Goal: Task Accomplishment & Management: Complete application form

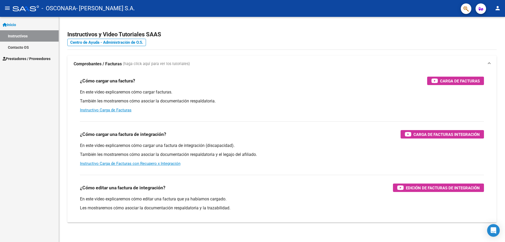
click at [30, 54] on link "Prestadores / Proveedores" at bounding box center [29, 58] width 59 height 11
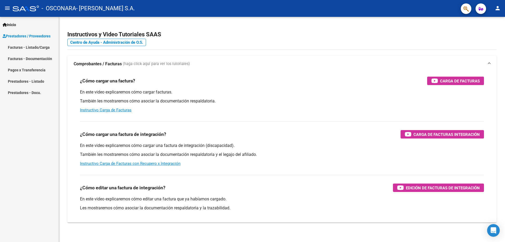
click at [38, 65] on link "Pagos x Transferencia" at bounding box center [29, 69] width 59 height 11
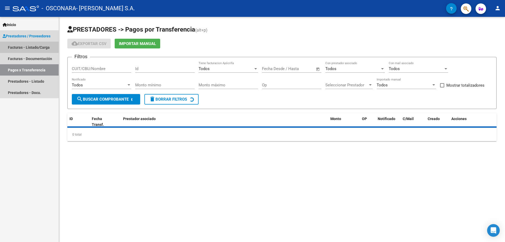
click at [38, 46] on link "Facturas - Listado/Carga" at bounding box center [29, 47] width 59 height 11
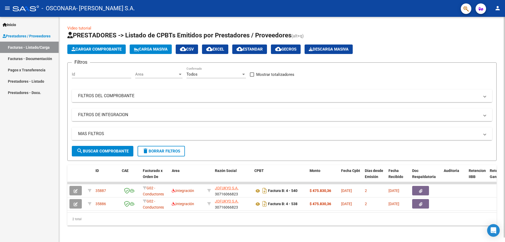
scroll to position [4, 0]
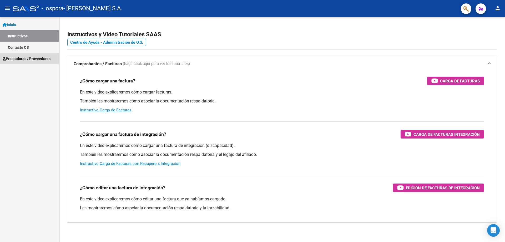
click at [30, 57] on span "Prestadores / Proveedores" at bounding box center [27, 59] width 48 height 6
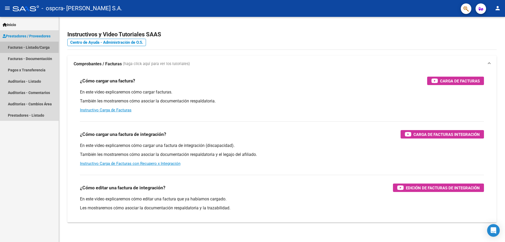
click at [34, 46] on link "Facturas - Listado/Carga" at bounding box center [29, 47] width 59 height 11
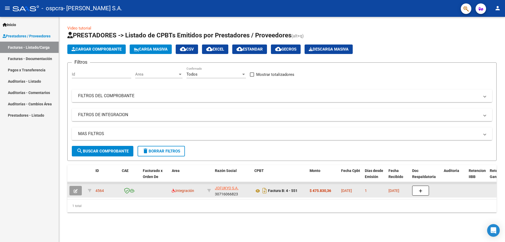
click at [78, 188] on button "button" at bounding box center [75, 190] width 12 height 9
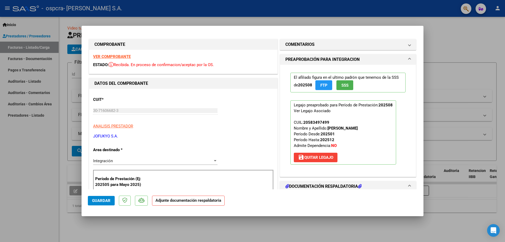
scroll to position [158, 0]
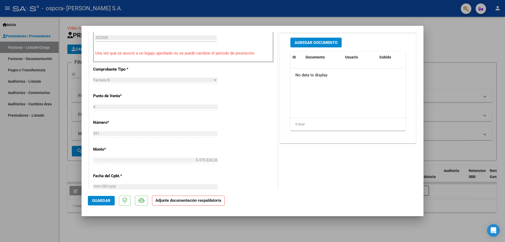
click at [323, 46] on button "Agregar Documento" at bounding box center [315, 43] width 51 height 10
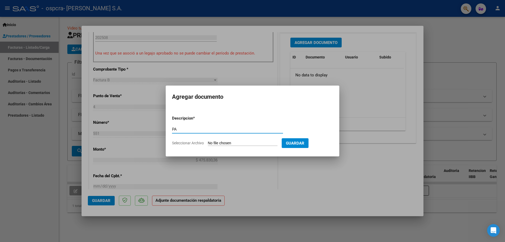
type input "PA"
click at [235, 144] on input "Seleccionar Archivo" at bounding box center [243, 143] width 70 height 5
type input "C:\fakepath\[PERSON_NAME] [DATE].pdf"
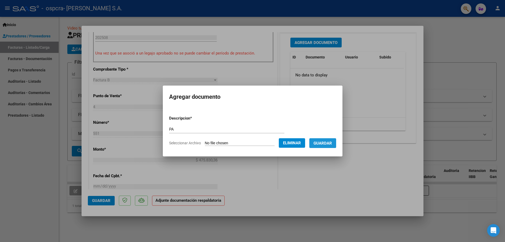
click at [332, 144] on span "Guardar" at bounding box center [322, 143] width 18 height 5
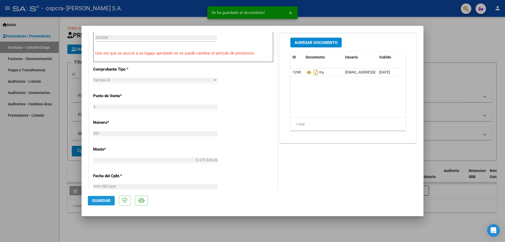
click at [110, 202] on span "Guardar" at bounding box center [101, 200] width 18 height 5
click at [49, 189] on div at bounding box center [252, 121] width 505 height 242
type input "$ 0,00"
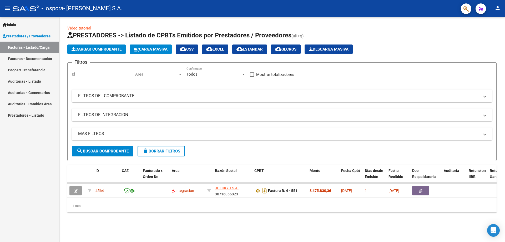
click at [90, 49] on span "Cargar Comprobante" at bounding box center [97, 49] width 50 height 5
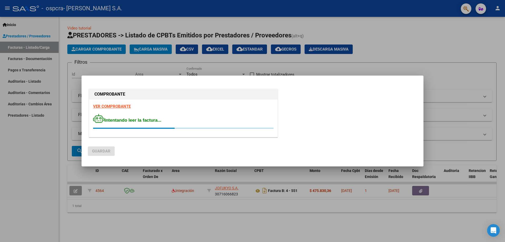
click at [326, 105] on div "COMPROBANTE VER COMPROBANTE Intentando leer la factura..." at bounding box center [252, 114] width 329 height 52
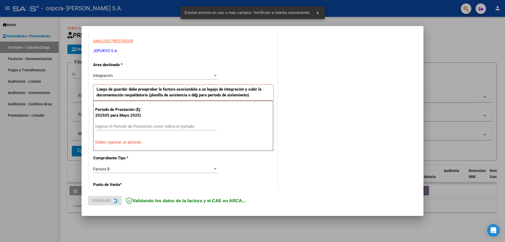
scroll to position [121, 0]
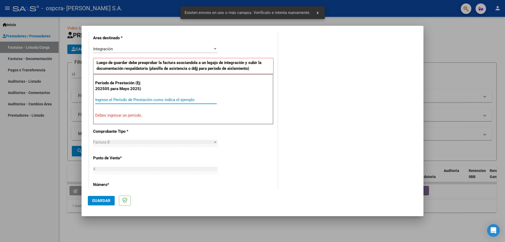
click at [131, 101] on input "Ingrese el Período de Prestación como indica el ejemplo" at bounding box center [155, 99] width 121 height 5
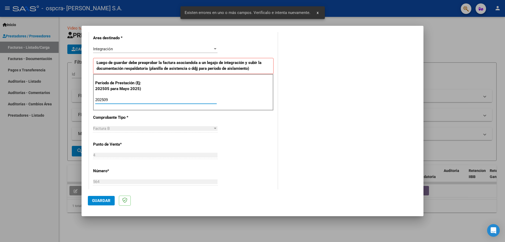
type input "202509"
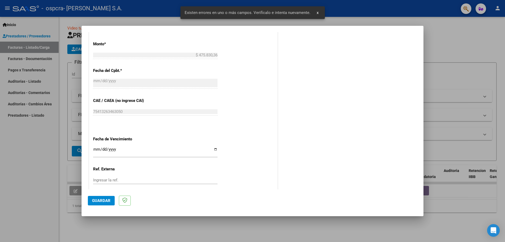
scroll to position [306, 0]
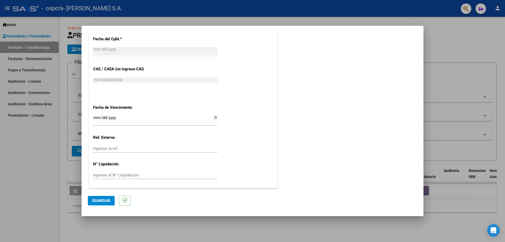
click at [214, 116] on input "Ingresar la fecha" at bounding box center [155, 119] width 124 height 8
type input "[DATE]"
click at [101, 200] on span "Guardar" at bounding box center [101, 200] width 18 height 5
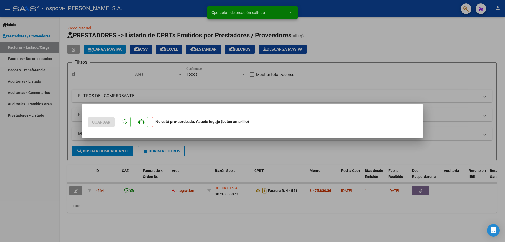
scroll to position [0, 0]
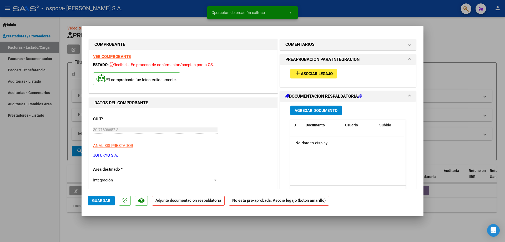
click at [306, 70] on button "add Asociar Legajo" at bounding box center [313, 74] width 47 height 10
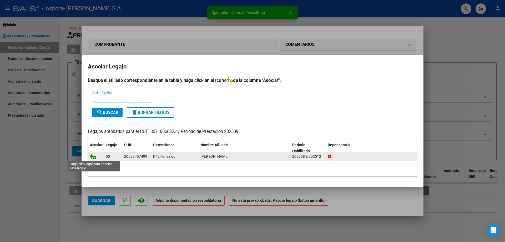
click at [90, 157] on icon at bounding box center [93, 156] width 6 height 6
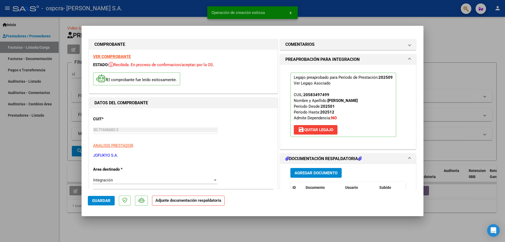
click at [310, 175] on span "Agregar Documento" at bounding box center [315, 172] width 43 height 5
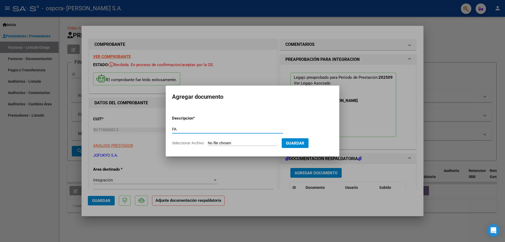
type input "PA"
click at [267, 146] on form "Descripcion * PA Escriba aquí una descripcion Seleccionar Archivo Guardar" at bounding box center [252, 130] width 161 height 38
click at [266, 134] on div "PA Escriba aquí una descripcion" at bounding box center [227, 131] width 111 height 13
click at [267, 143] on input "Seleccionar Archivo" at bounding box center [243, 143] width 70 height 5
type input "C:\fakepath\[PERSON_NAME] [DATE].pdf"
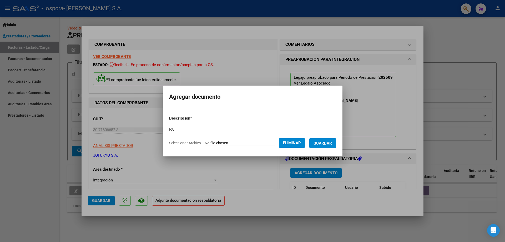
click at [329, 146] on button "Guardar" at bounding box center [322, 143] width 27 height 10
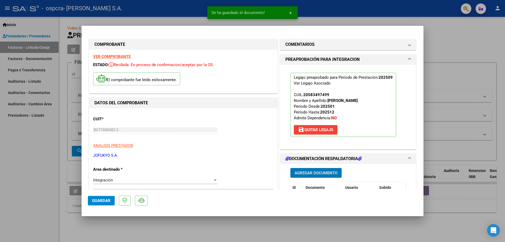
click at [109, 203] on span "Guardar" at bounding box center [101, 200] width 18 height 5
click at [29, 197] on div at bounding box center [252, 121] width 505 height 242
type input "$ 0,00"
